Goal: Obtain resource: Download file/media

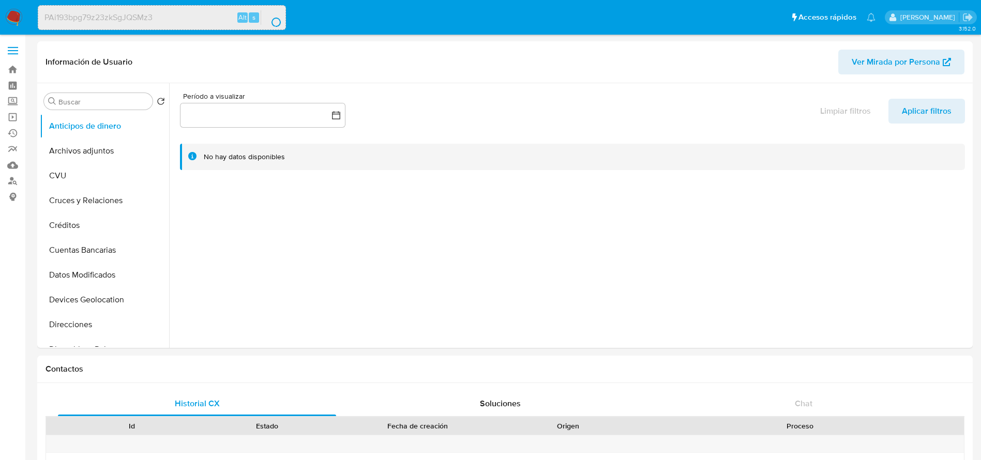
select select "10"
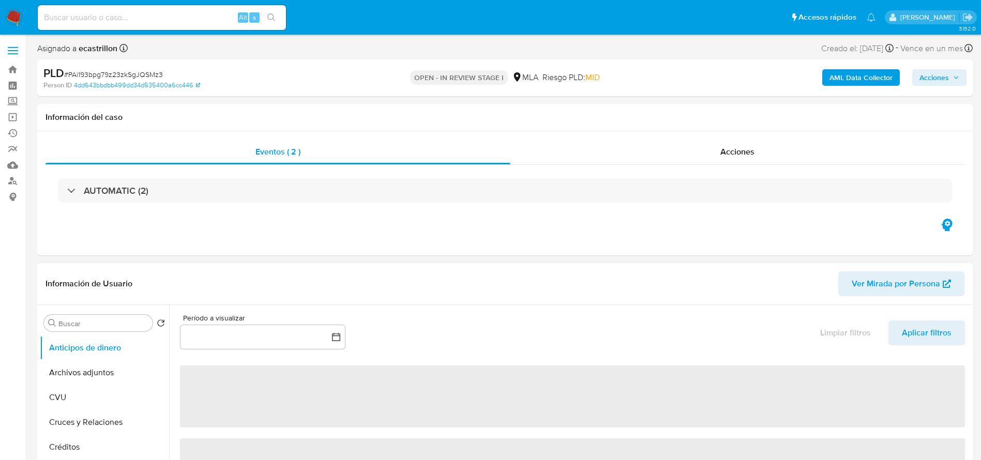
select select "10"
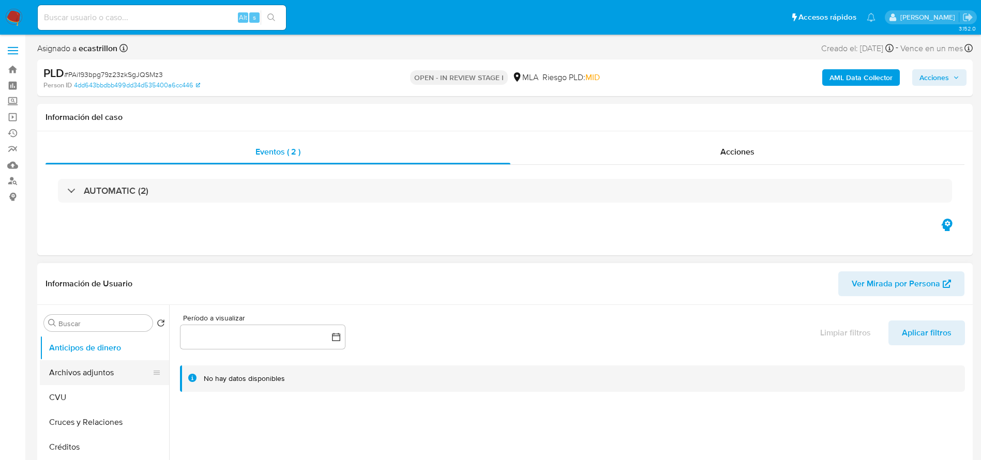
click at [110, 373] on button "Archivos adjuntos" at bounding box center [100, 372] width 121 height 25
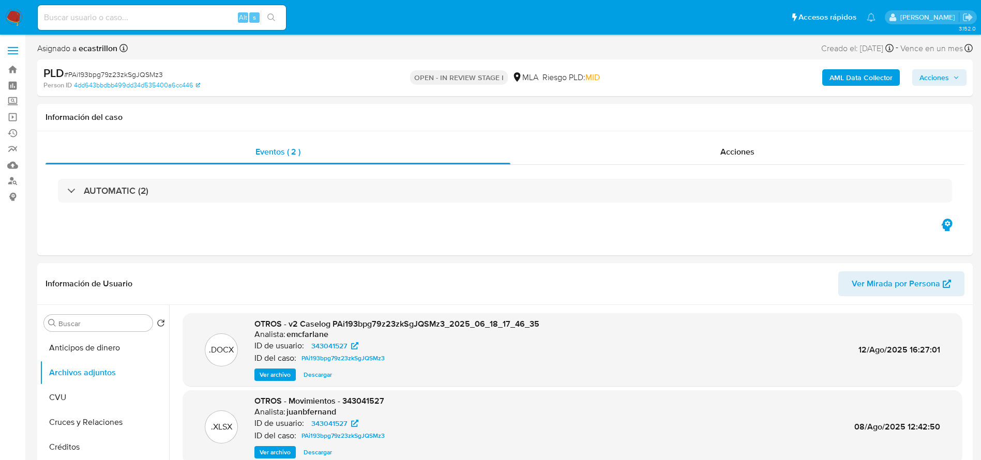
click at [948, 73] on span "Acciones" at bounding box center [933, 77] width 29 height 17
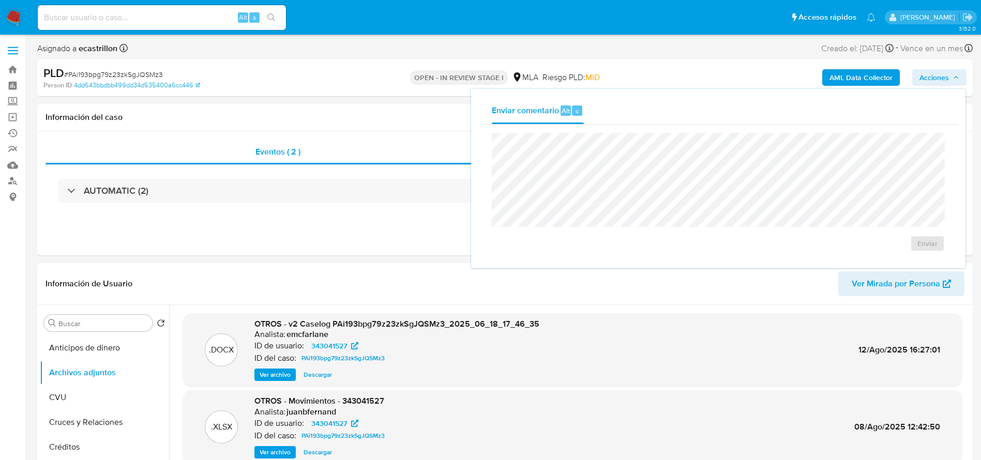
click at [939, 69] on span "Acciones" at bounding box center [933, 77] width 29 height 17
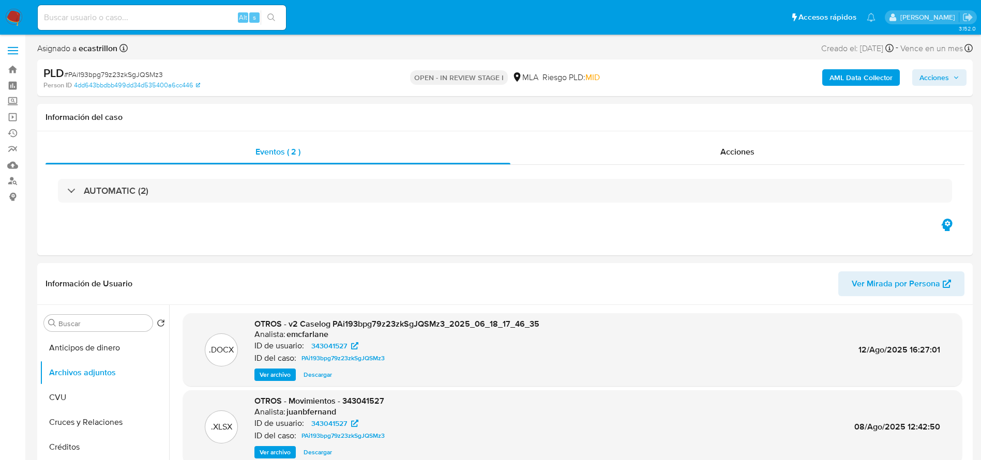
click at [933, 69] on span "Acciones" at bounding box center [933, 77] width 29 height 17
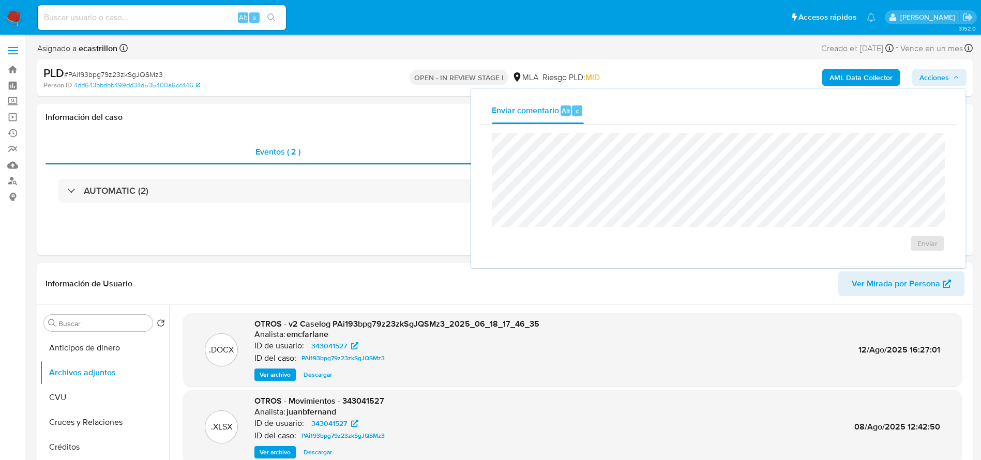
click at [705, 66] on div "AML Data Collector Acciones Enviar comentario Alt c Enviar" at bounding box center [813, 78] width 305 height 24
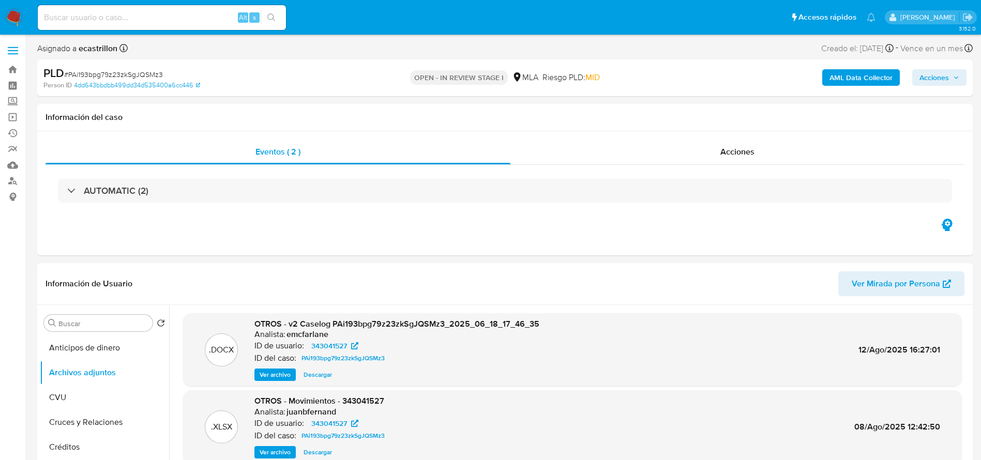
click at [101, 71] on span "# PAi193bpg79z23zkSgJQSMz3" at bounding box center [113, 74] width 99 height 10
copy span "PAi193bpg79z23zkSgJQSMz3"
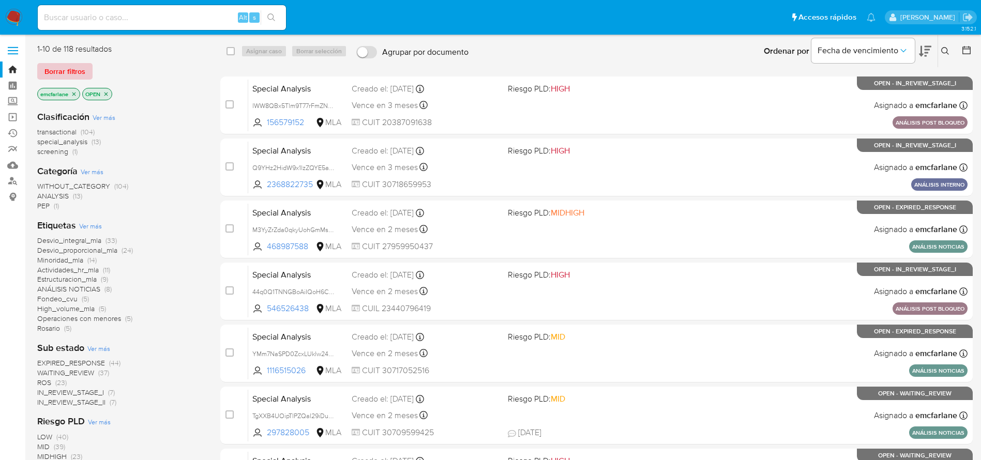
click at [53, 69] on span "Borrar filtros" at bounding box center [64, 71] width 41 height 14
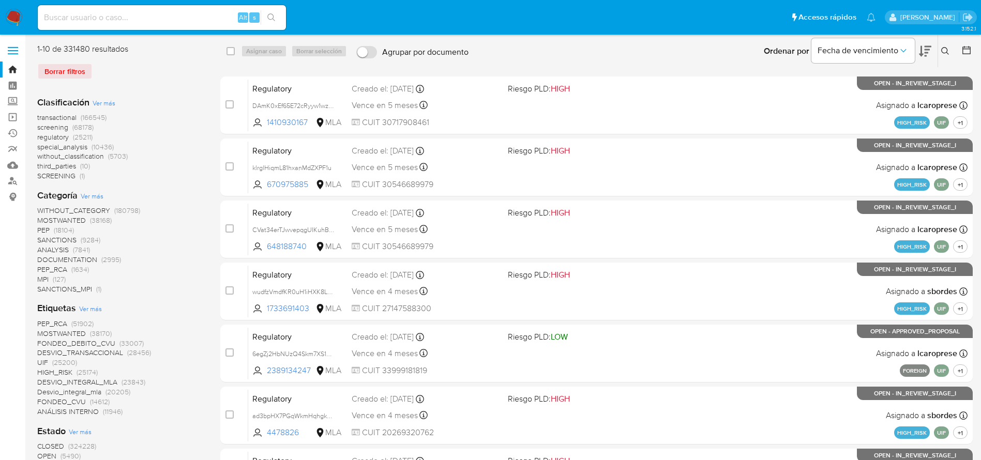
click at [945, 49] on icon at bounding box center [945, 51] width 8 height 8
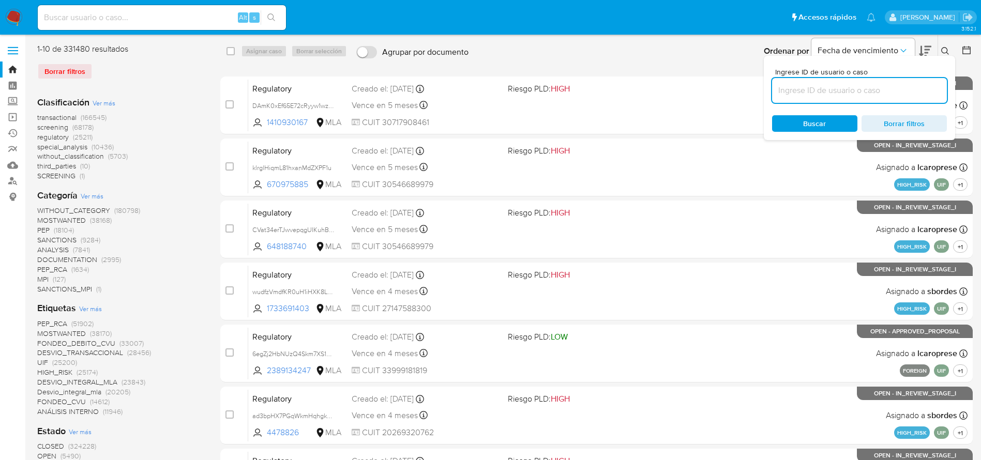
click at [864, 89] on input at bounding box center [859, 90] width 175 height 13
type input "PAi193bpg79z23zkSgJQSMz3"
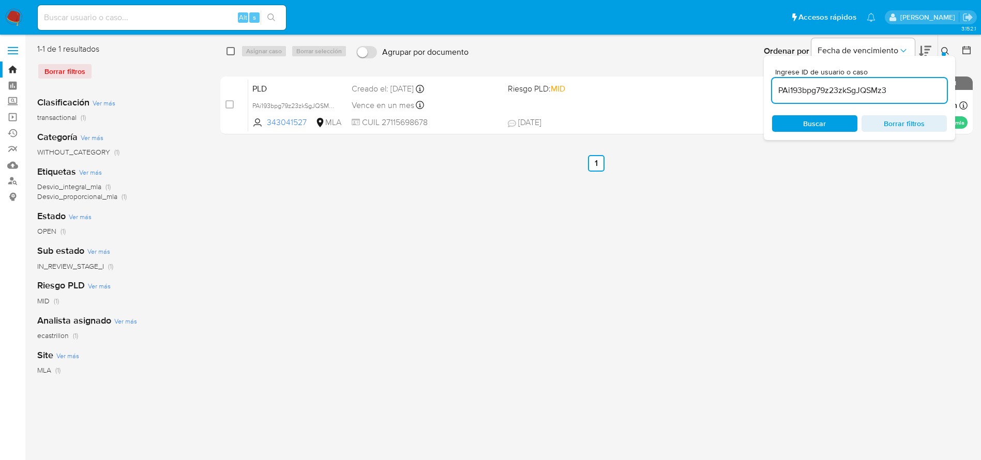
click at [232, 54] on input "checkbox" at bounding box center [230, 51] width 8 height 8
checkbox input "true"
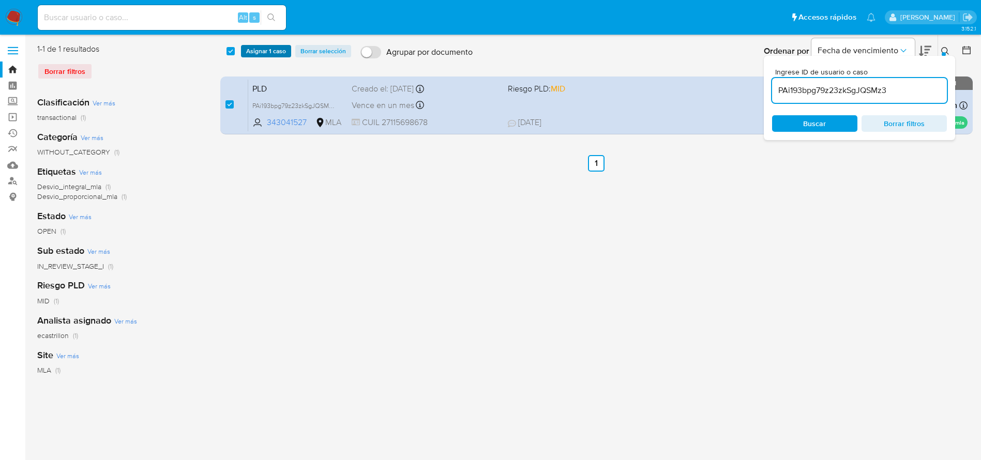
click at [257, 53] on span "Asignar 1 caso" at bounding box center [266, 51] width 40 height 10
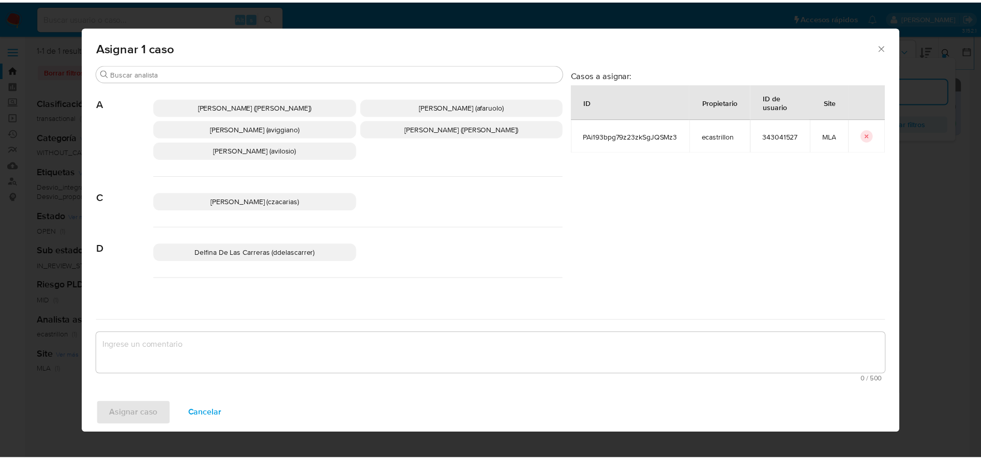
scroll to position [78, 0]
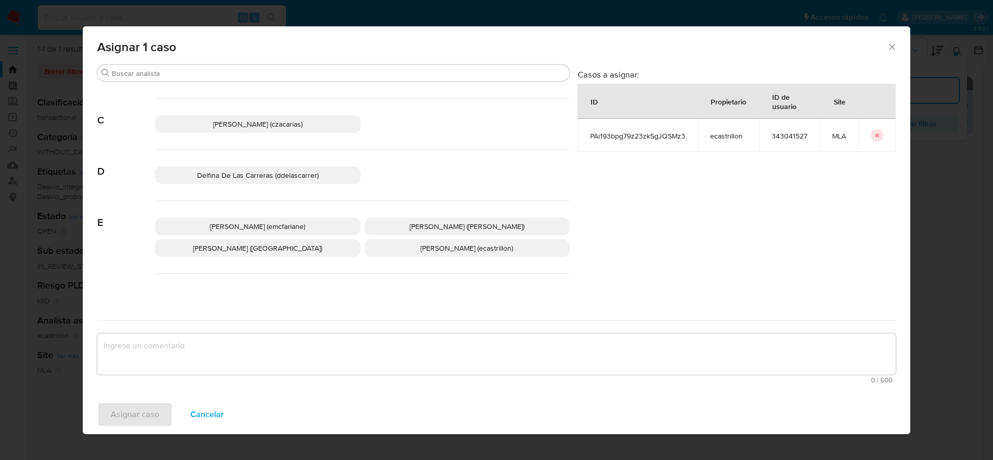
click at [240, 227] on span "Elaine Mc Farlane (emcfarlane)" at bounding box center [257, 226] width 95 height 10
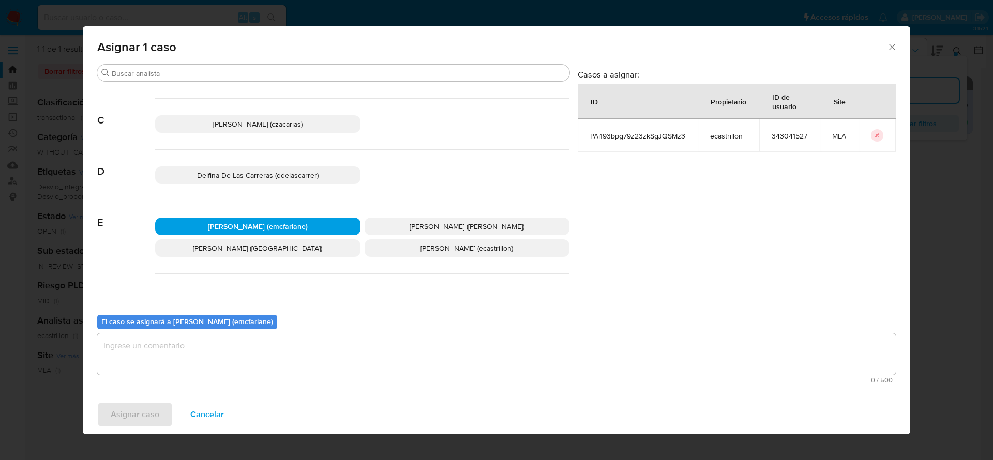
click at [211, 335] on textarea "assign-modal" at bounding box center [496, 354] width 798 height 41
click at [150, 416] on span "Asignar caso" at bounding box center [135, 414] width 49 height 23
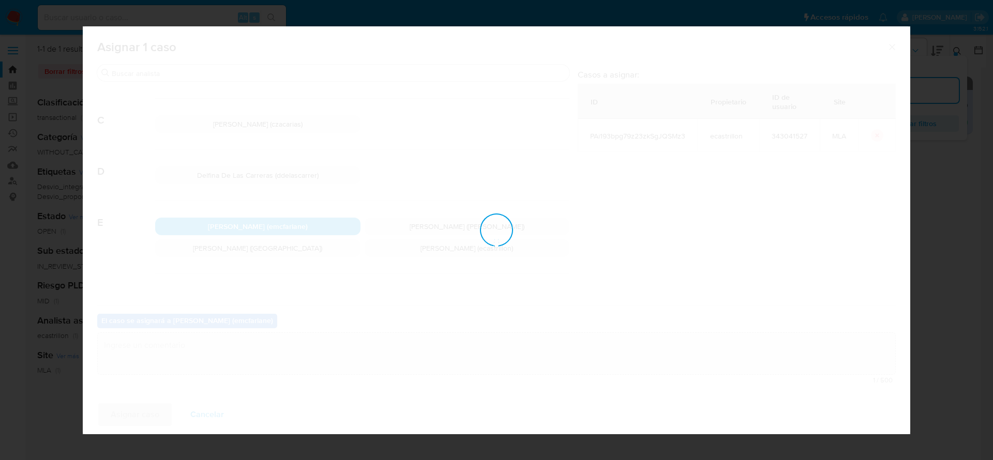
checkbox input "false"
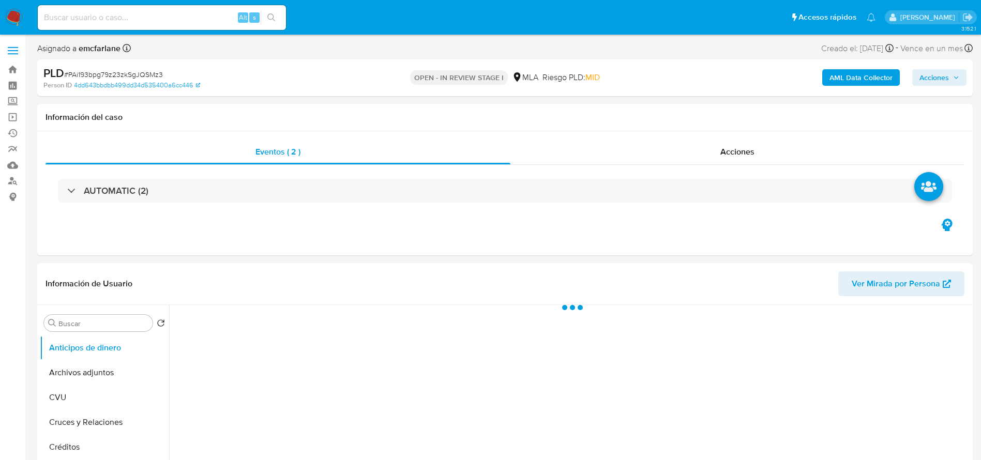
drag, startPoint x: 919, startPoint y: 74, endPoint x: 757, endPoint y: 84, distance: 162.2
click at [919, 74] on span "Acciones" at bounding box center [933, 77] width 29 height 17
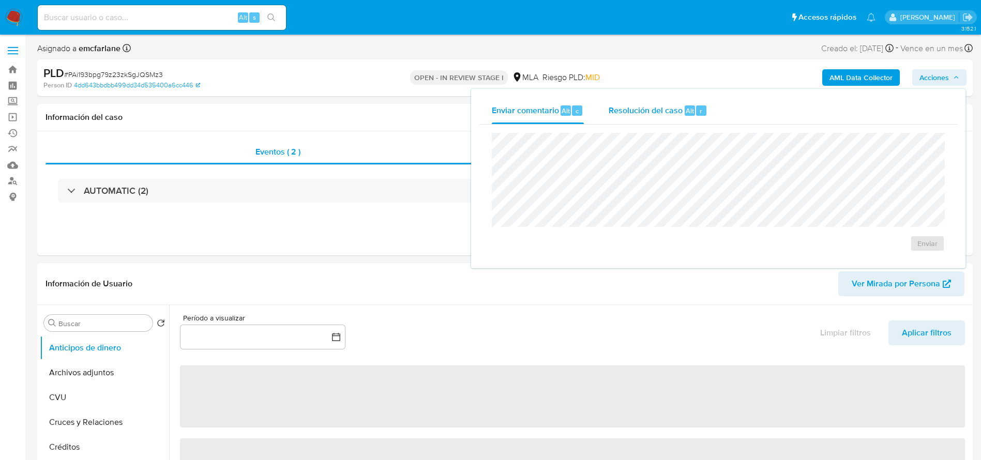
click at [692, 111] on span "Alt" at bounding box center [690, 111] width 8 height 10
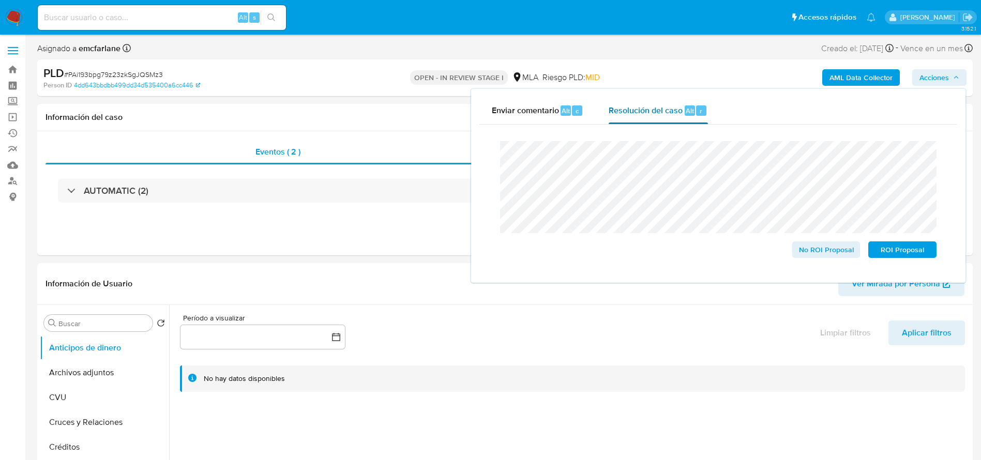
select select "10"
click at [914, 248] on span "ROI Proposal" at bounding box center [902, 249] width 54 height 14
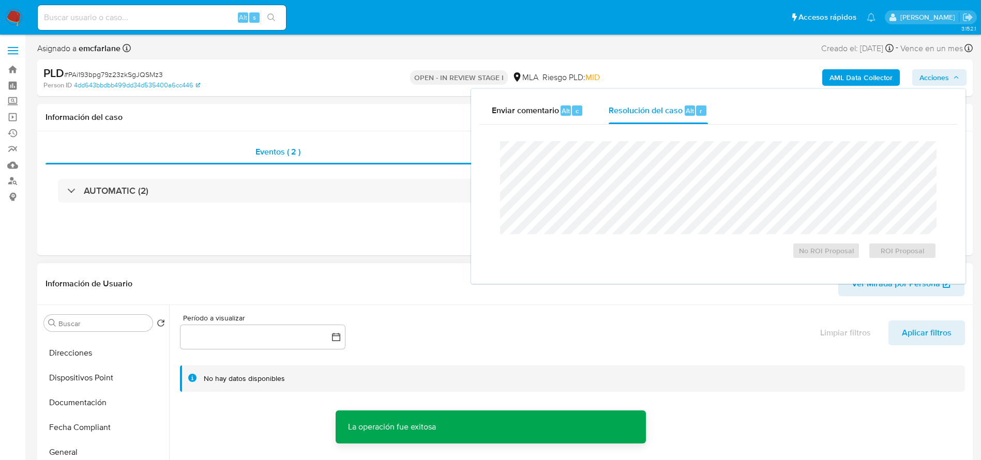
scroll to position [233, 0]
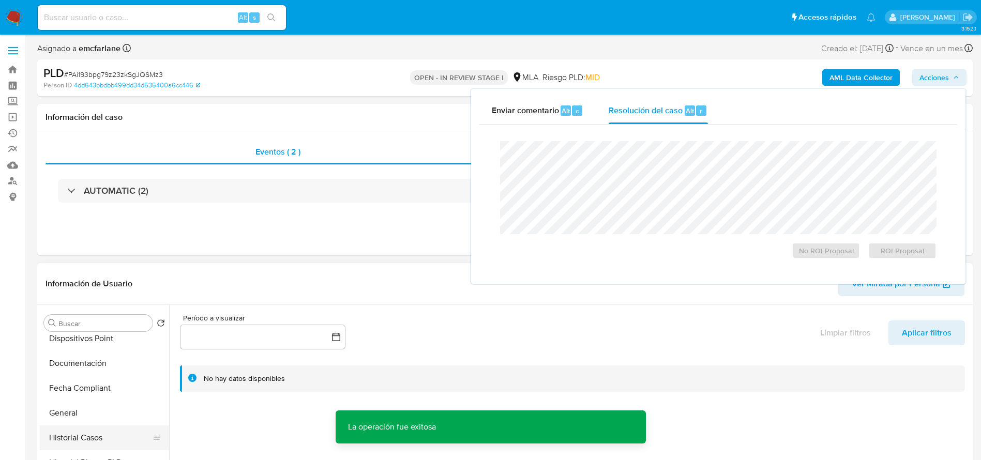
click at [93, 432] on button "Historial Casos" at bounding box center [100, 438] width 121 height 25
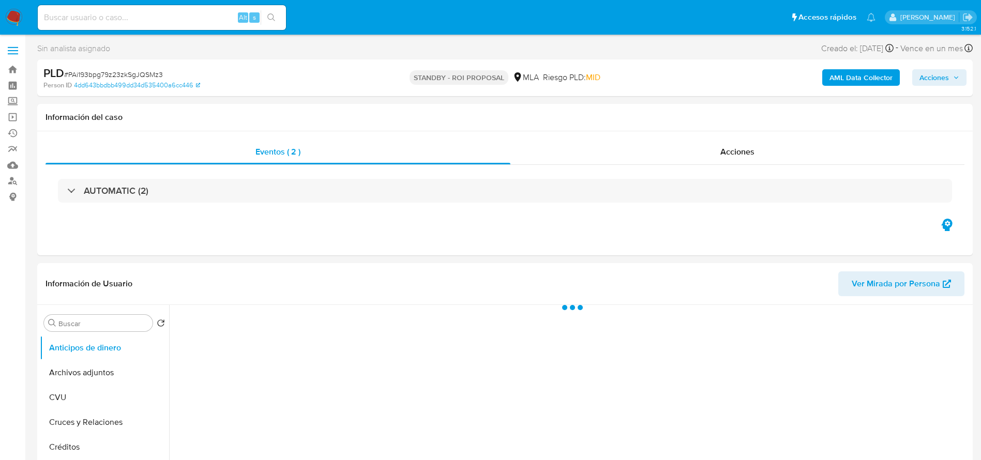
click at [16, 11] on img at bounding box center [14, 18] width 18 height 18
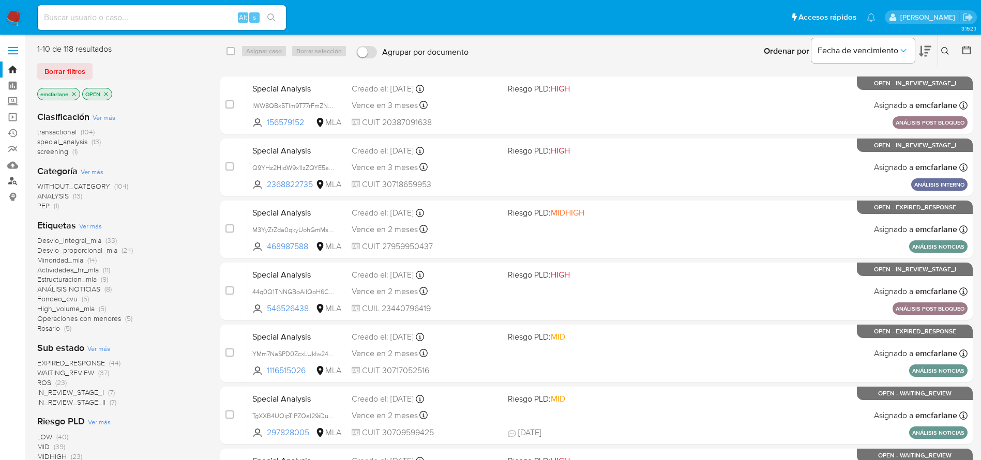
click at [16, 180] on link "Buscador de personas" at bounding box center [61, 181] width 123 height 16
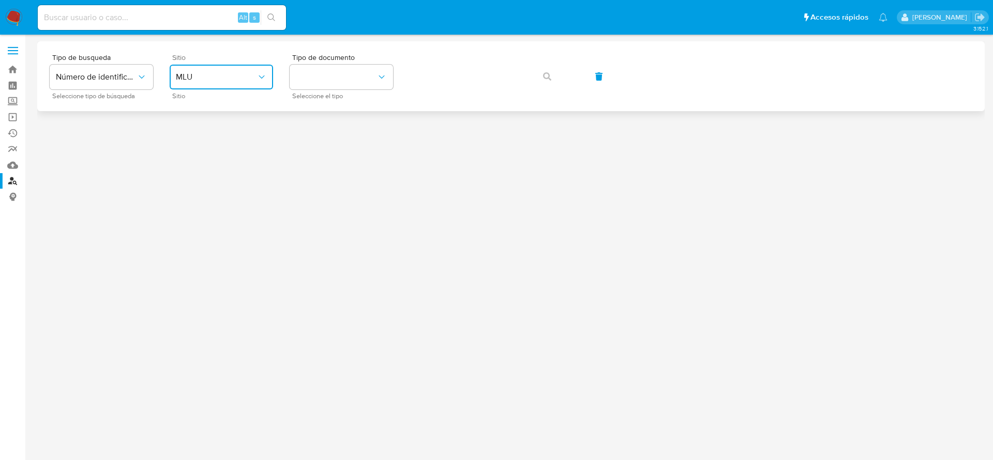
click at [234, 81] on span "MLU" at bounding box center [216, 77] width 81 height 10
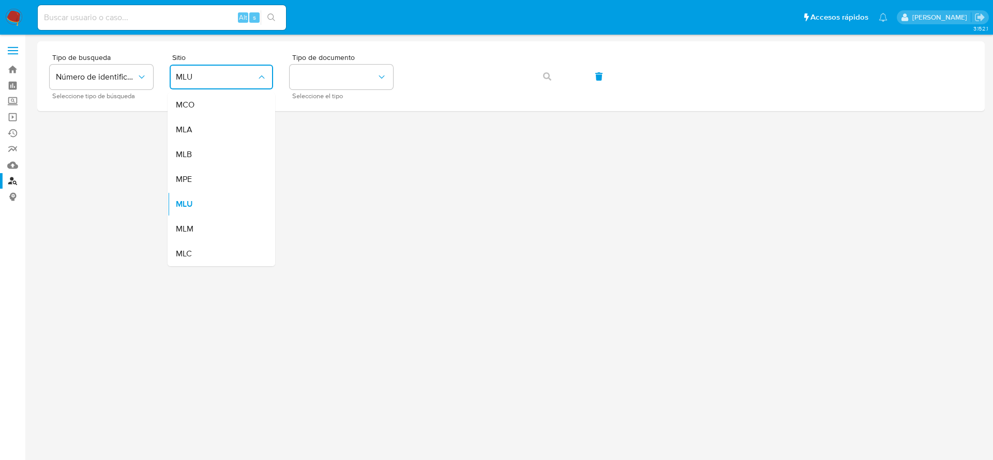
click at [196, 130] on div "MLA" at bounding box center [218, 129] width 85 height 25
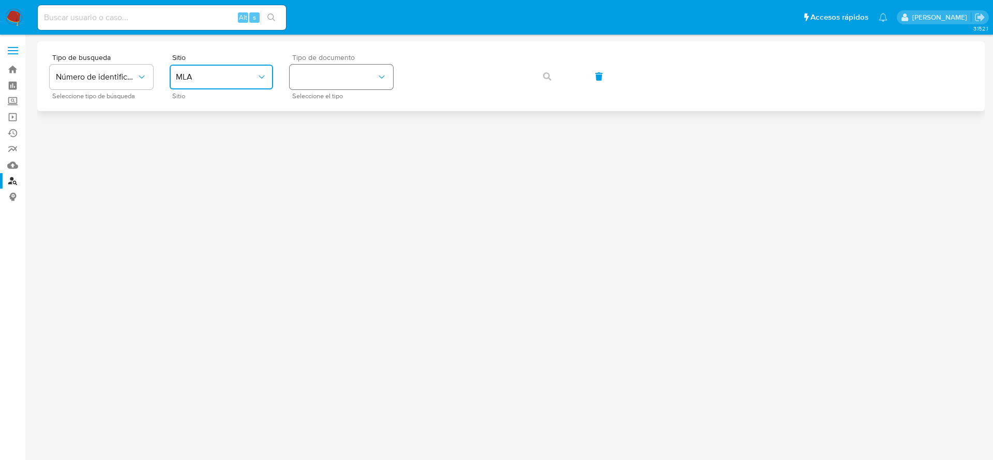
click at [326, 84] on button "identificationType" at bounding box center [341, 77] width 103 height 25
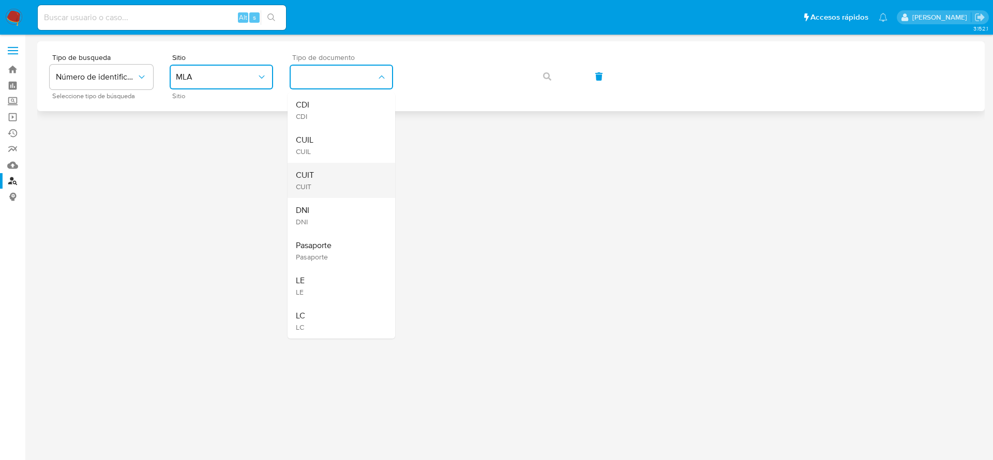
click at [306, 171] on span "CUIT" at bounding box center [305, 175] width 18 height 10
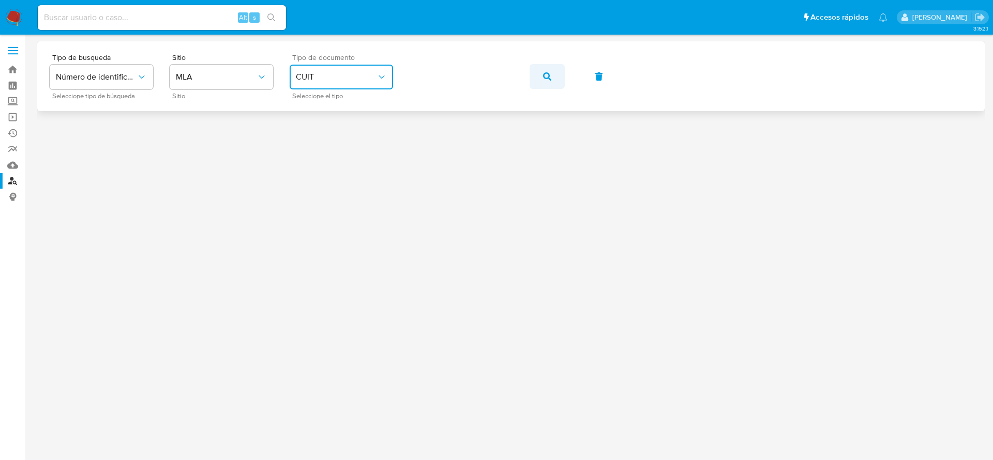
click at [550, 78] on icon "button" at bounding box center [547, 76] width 8 height 8
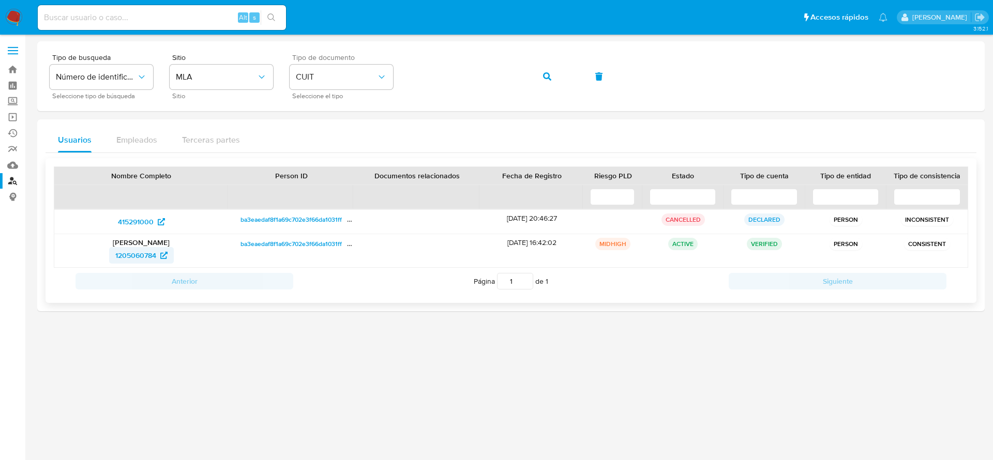
click at [128, 257] on span "1205060784" at bounding box center [135, 255] width 41 height 17
drag, startPoint x: 104, startPoint y: 254, endPoint x: 161, endPoint y: 261, distance: 56.8
click at [161, 261] on div "1205060784" at bounding box center [141, 255] width 159 height 17
click at [11, 11] on img at bounding box center [14, 18] width 18 height 18
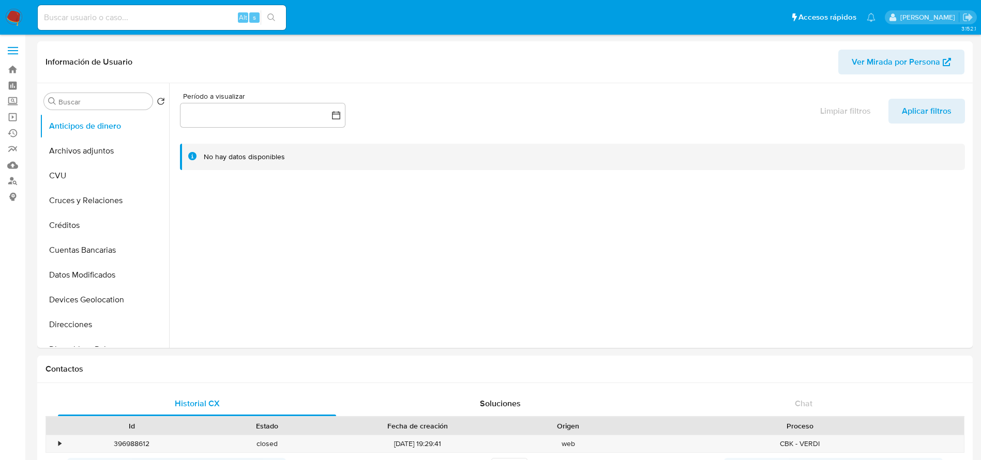
select select "10"
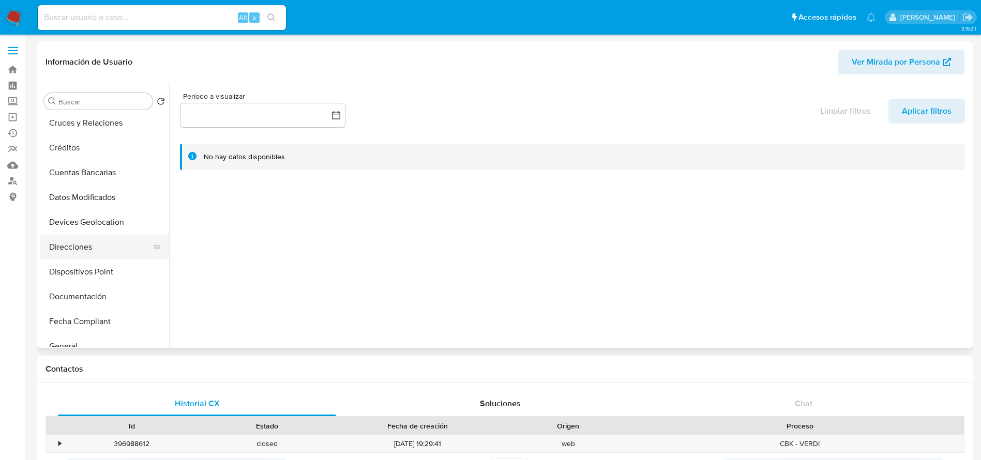
click at [72, 246] on button "Direcciones" at bounding box center [100, 247] width 121 height 25
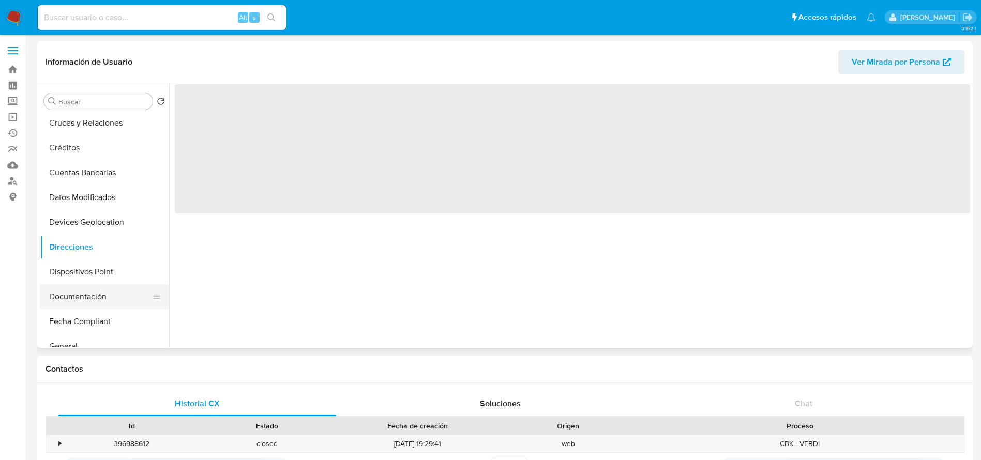
drag, startPoint x: 94, startPoint y: 295, endPoint x: 125, endPoint y: 253, distance: 52.2
click at [94, 296] on button "Documentación" at bounding box center [104, 296] width 129 height 25
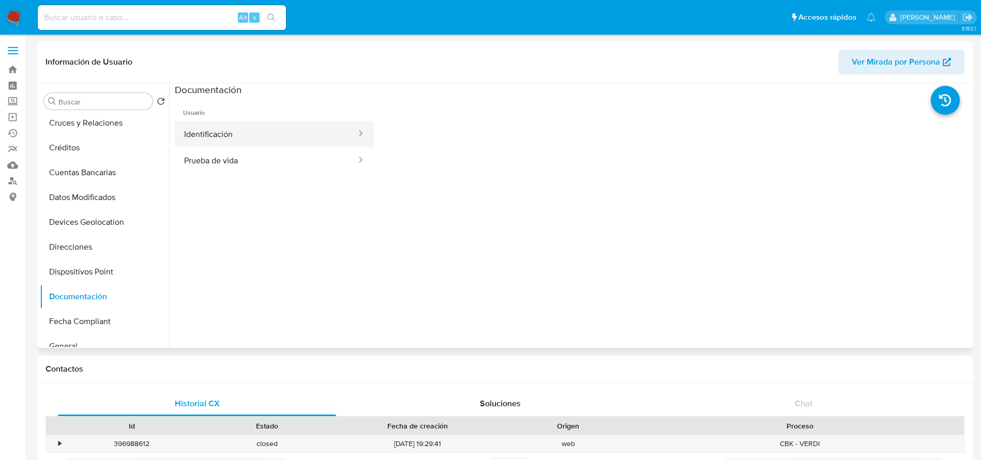
click at [260, 122] on button "Identificación" at bounding box center [266, 134] width 183 height 26
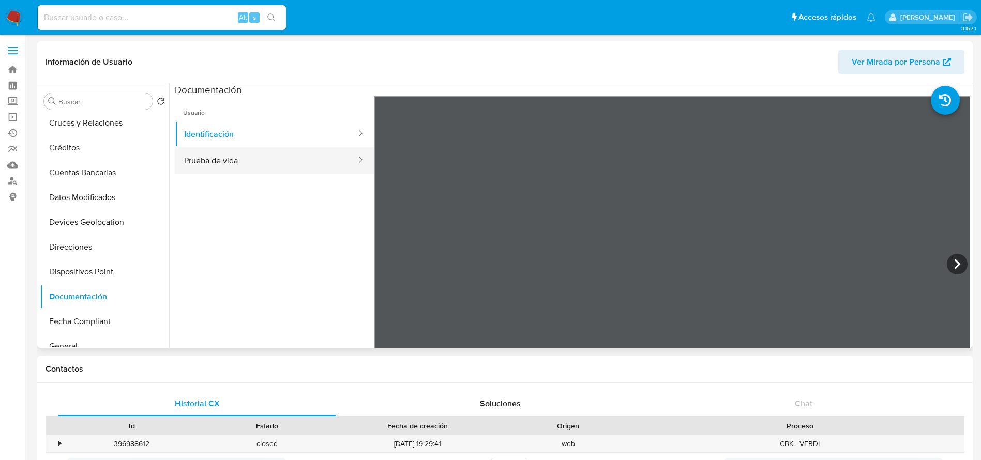
click at [276, 160] on button "Prueba de vida" at bounding box center [266, 160] width 183 height 26
drag, startPoint x: 221, startPoint y: 127, endPoint x: 337, endPoint y: 149, distance: 118.0
click at [222, 127] on button "Identificación" at bounding box center [266, 134] width 183 height 26
click at [954, 268] on icon at bounding box center [957, 264] width 6 height 10
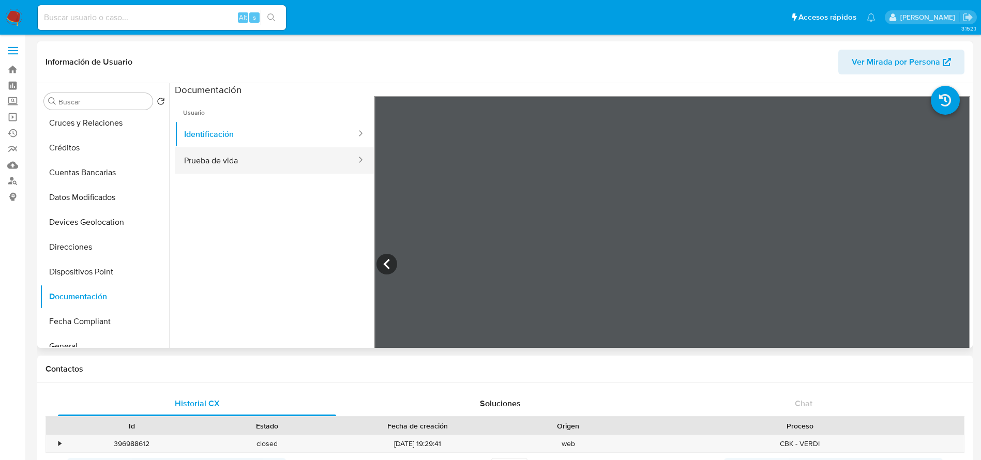
click at [243, 161] on button "Prueba de vida" at bounding box center [266, 160] width 183 height 26
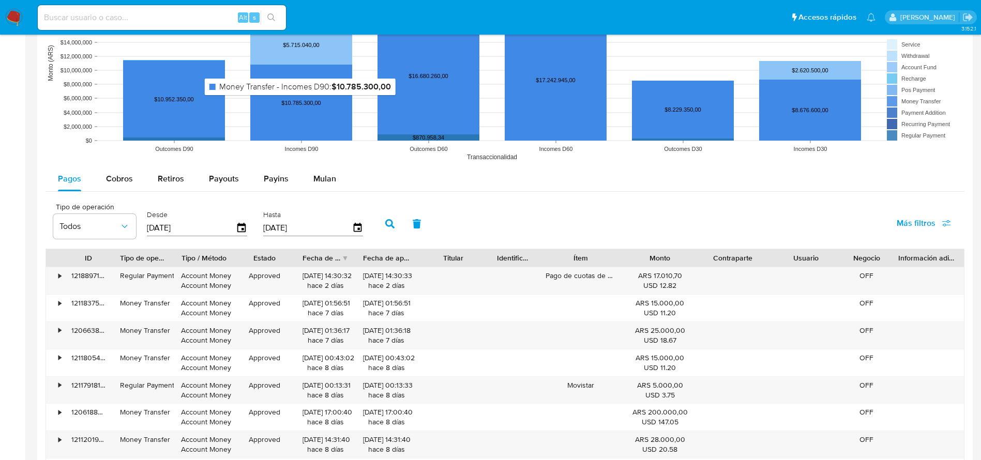
scroll to position [776, 0]
click at [324, 171] on div "Mulan" at bounding box center [324, 179] width 23 height 25
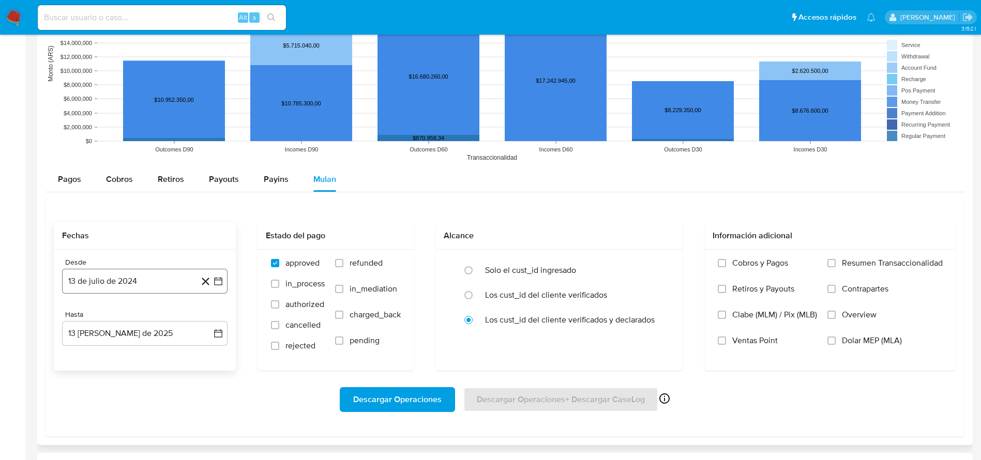
click at [147, 278] on button "13 de julio de 2024" at bounding box center [144, 281] width 165 height 25
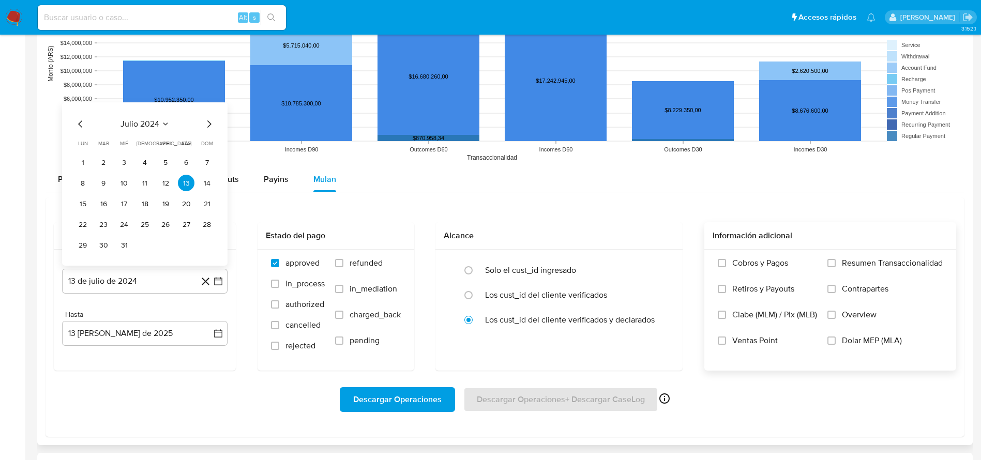
click at [833, 345] on label "Dolar MEP (MLA)" at bounding box center [884, 349] width 115 height 26
click at [833, 345] on input "Dolar MEP (MLA)" at bounding box center [831, 341] width 8 height 8
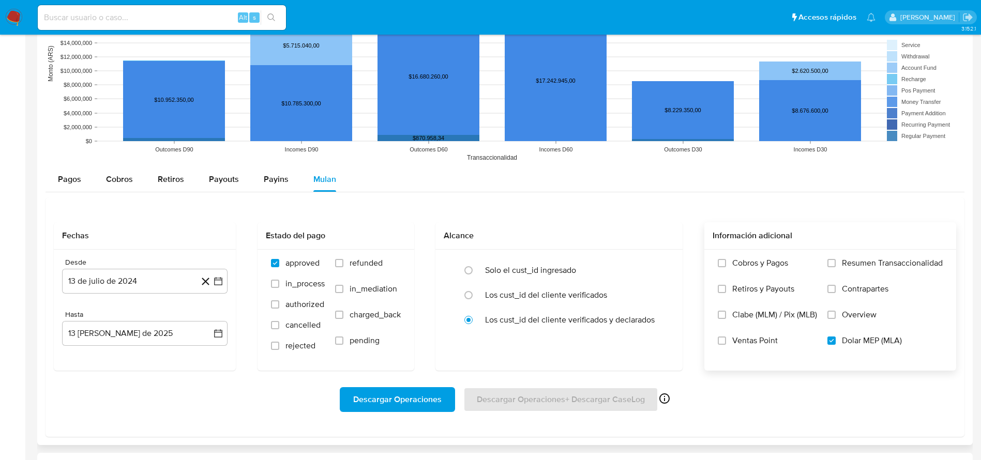
click at [423, 395] on span "Descargar Operaciones" at bounding box center [397, 399] width 88 height 23
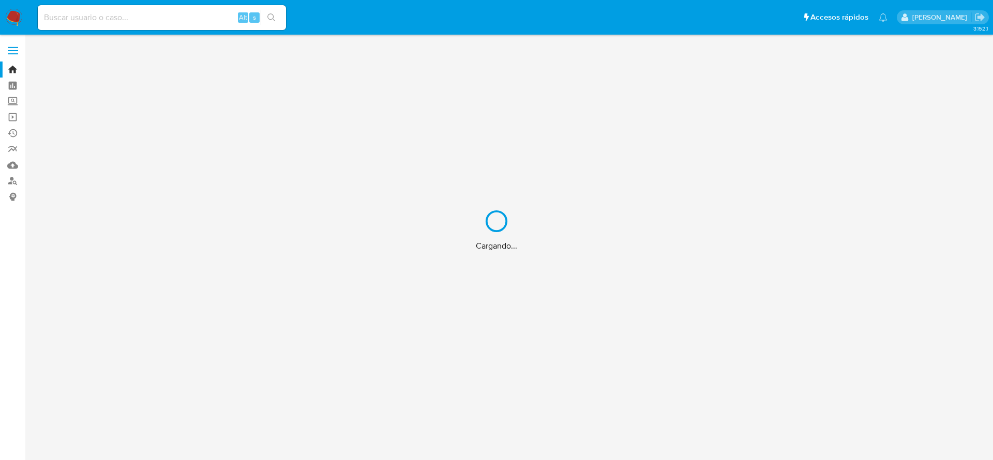
click at [127, 13] on div "Cargando..." at bounding box center [496, 230] width 993 height 460
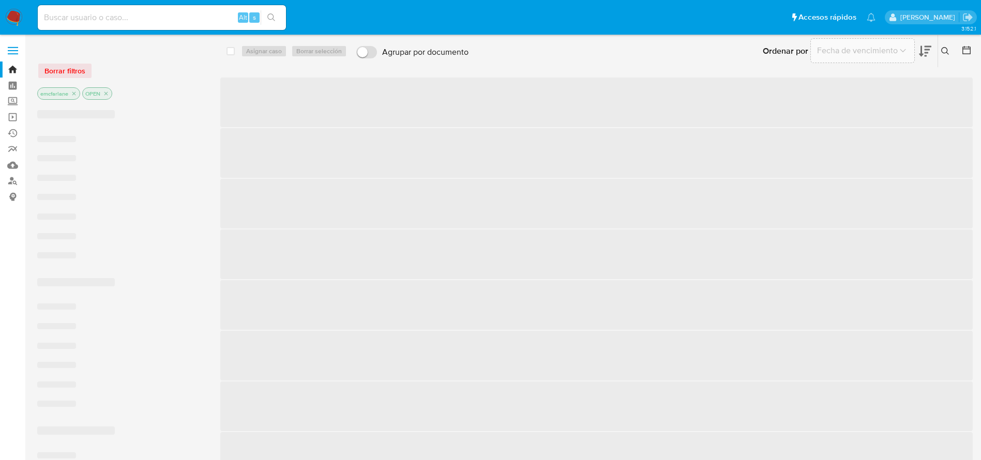
click at [112, 17] on input at bounding box center [162, 17] width 248 height 13
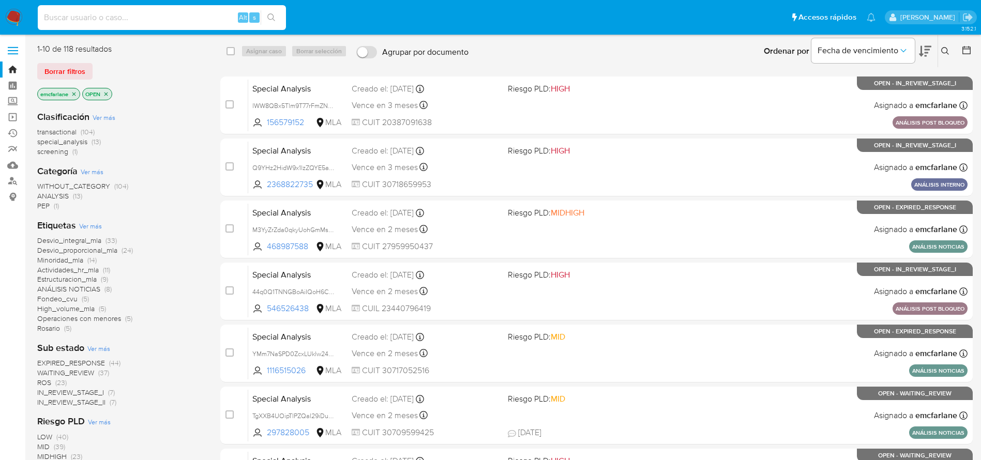
paste input "1205060784"
type input "1205060784"
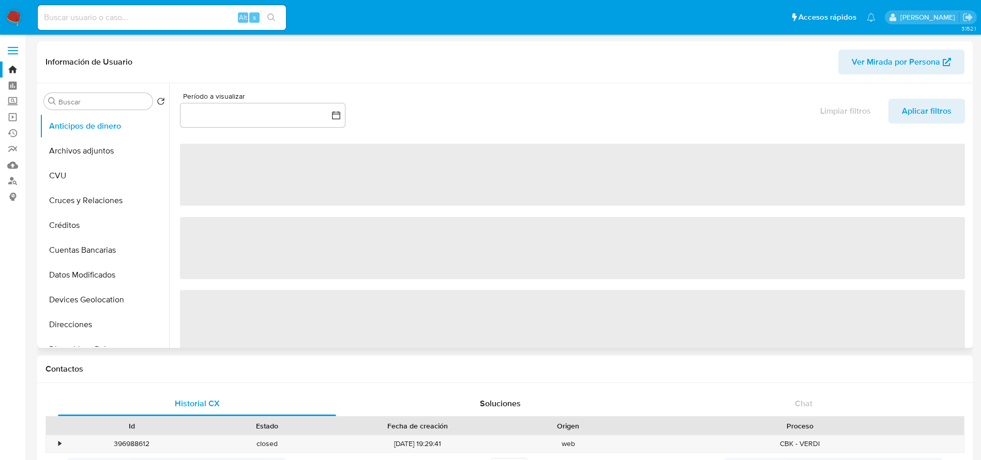
select select "10"
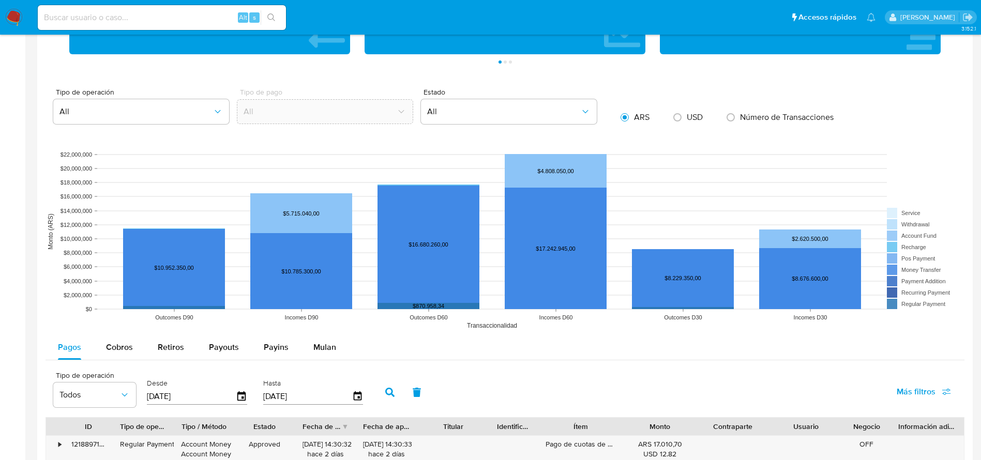
scroll to position [698, 0]
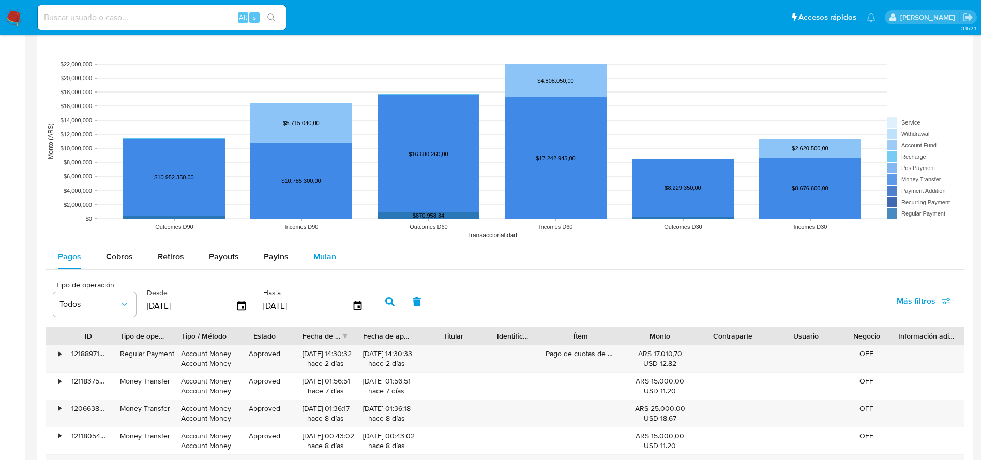
click at [326, 250] on div "Mulan" at bounding box center [324, 257] width 23 height 25
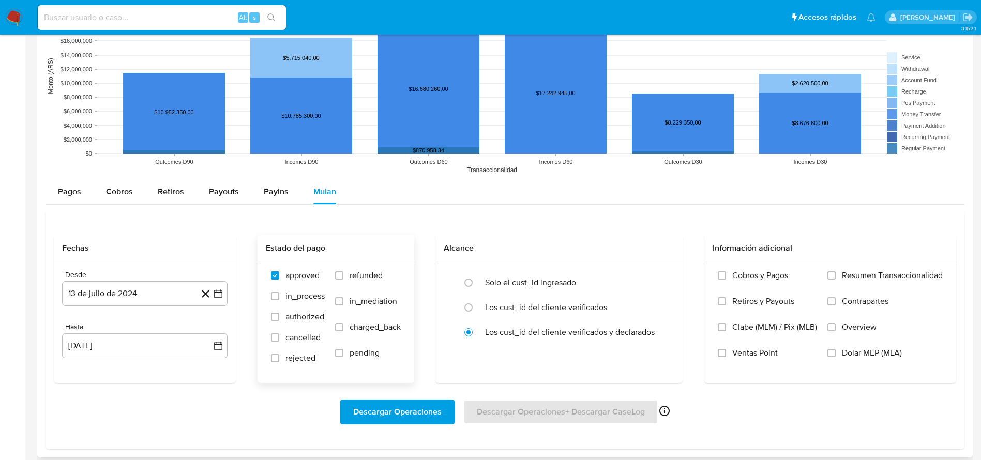
scroll to position [853, 0]
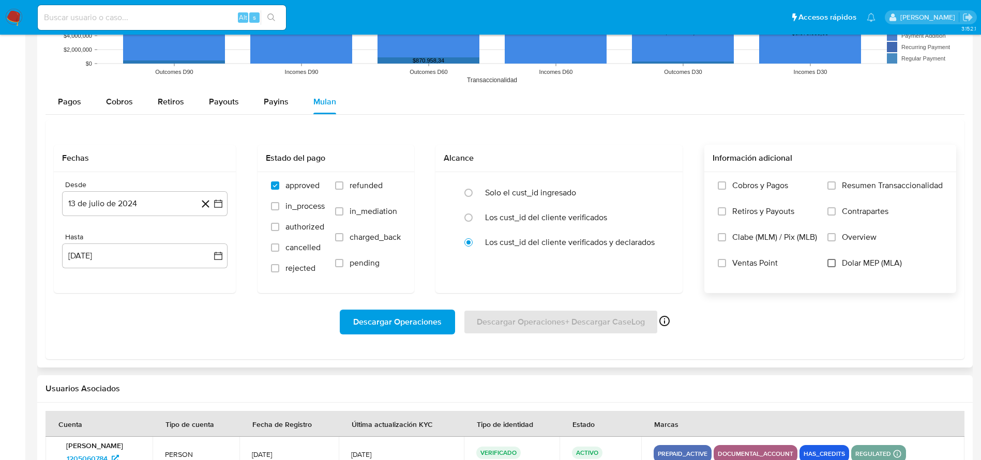
click at [835, 259] on input "Dolar MEP (MLA)" at bounding box center [831, 263] width 8 height 8
click at [401, 325] on span "Descargar Operaciones" at bounding box center [397, 322] width 88 height 23
